Goal: Transaction & Acquisition: Purchase product/service

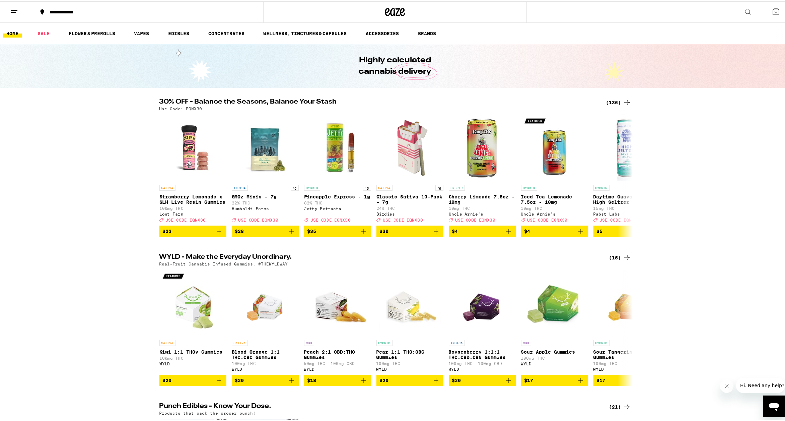
click at [611, 101] on div "(136)" at bounding box center [618, 101] width 25 height 8
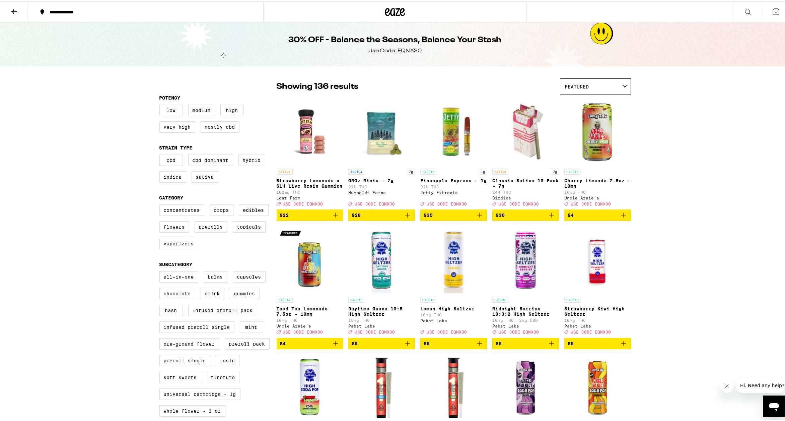
click at [613, 87] on div "Featured" at bounding box center [596, 85] width 70 height 16
click at [182, 231] on label "Flowers" at bounding box center [174, 225] width 30 height 11
click at [161, 204] on input "Flowers" at bounding box center [161, 204] width 0 height 0
checkbox input "true"
